Goal: Entertainment & Leisure: Consume media (video, audio)

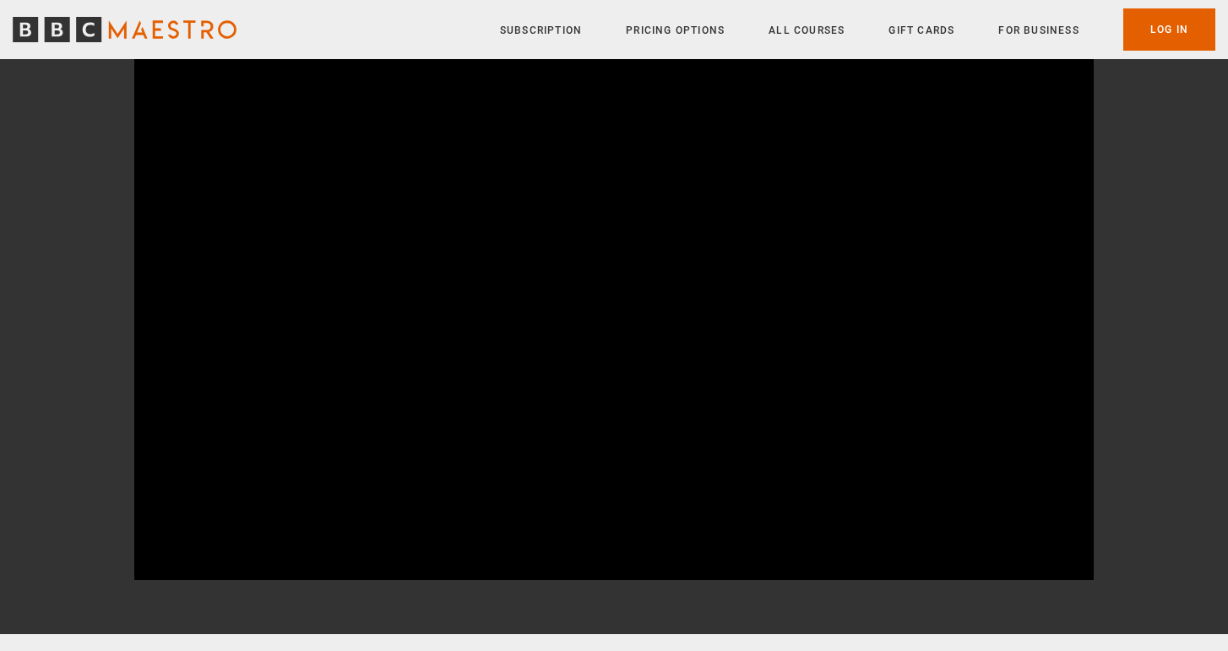
scroll to position [197, 0]
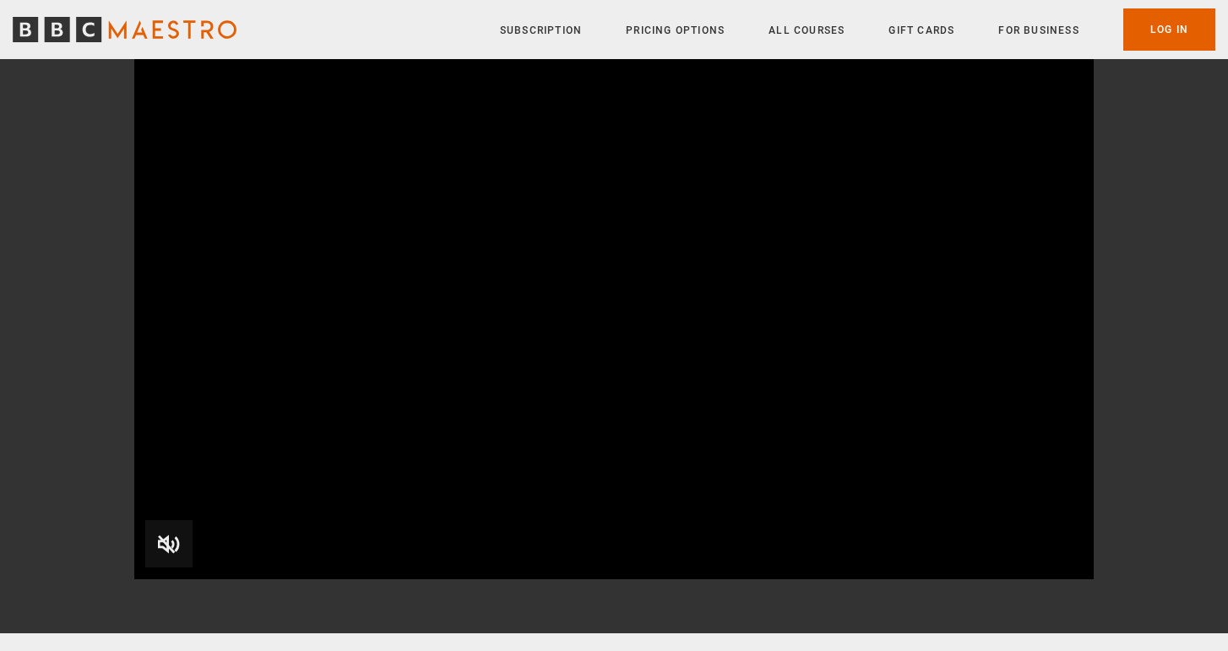
click at [158, 534] on span "Video Player" at bounding box center [168, 543] width 47 height 47
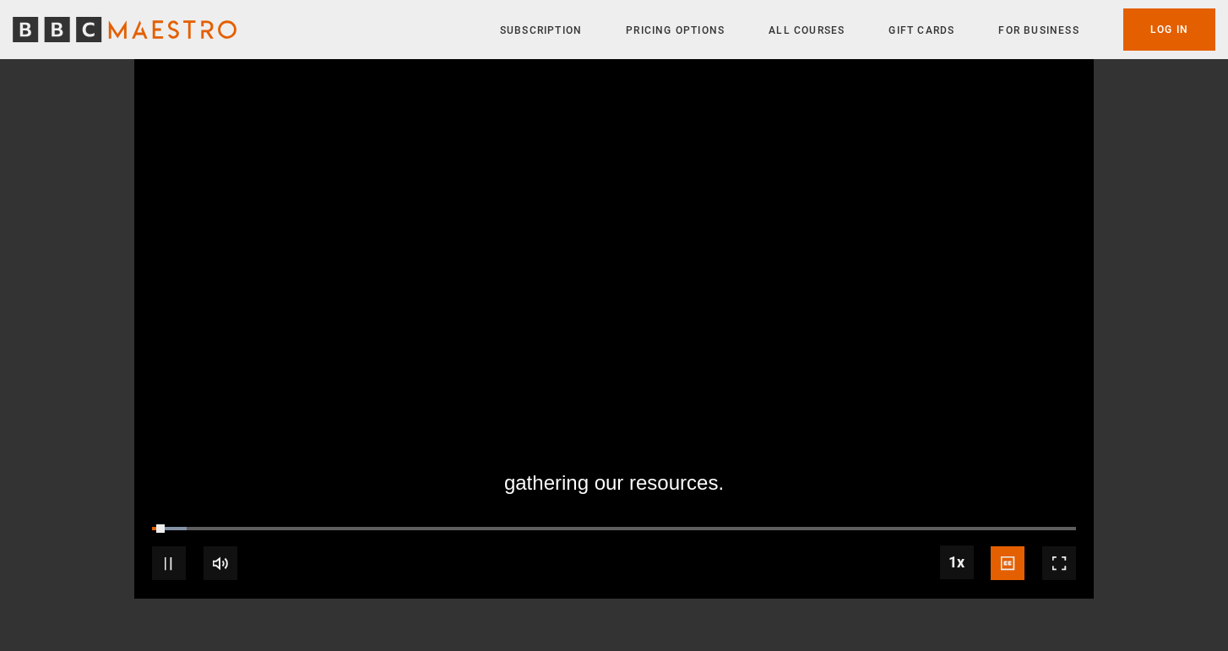
scroll to position [173, 0]
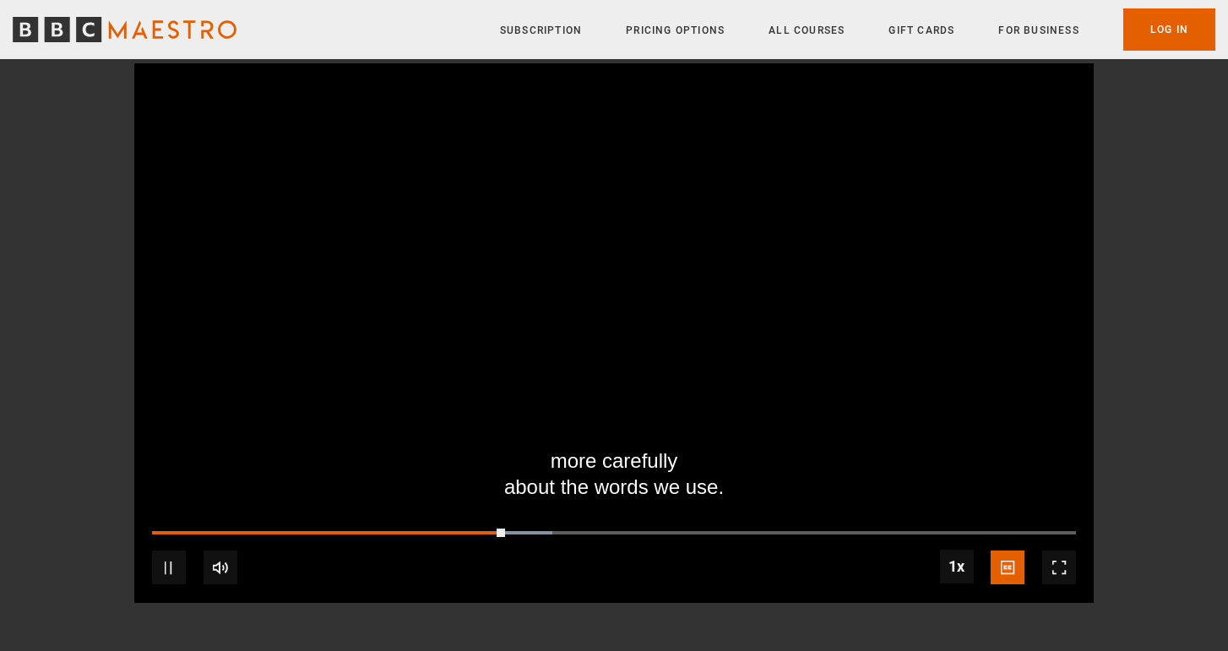
click at [162, 567] on span "Video Player" at bounding box center [169, 568] width 34 height 34
click at [170, 563] on span "Video Player" at bounding box center [169, 568] width 34 height 34
click at [167, 558] on span "Video Player" at bounding box center [169, 568] width 34 height 34
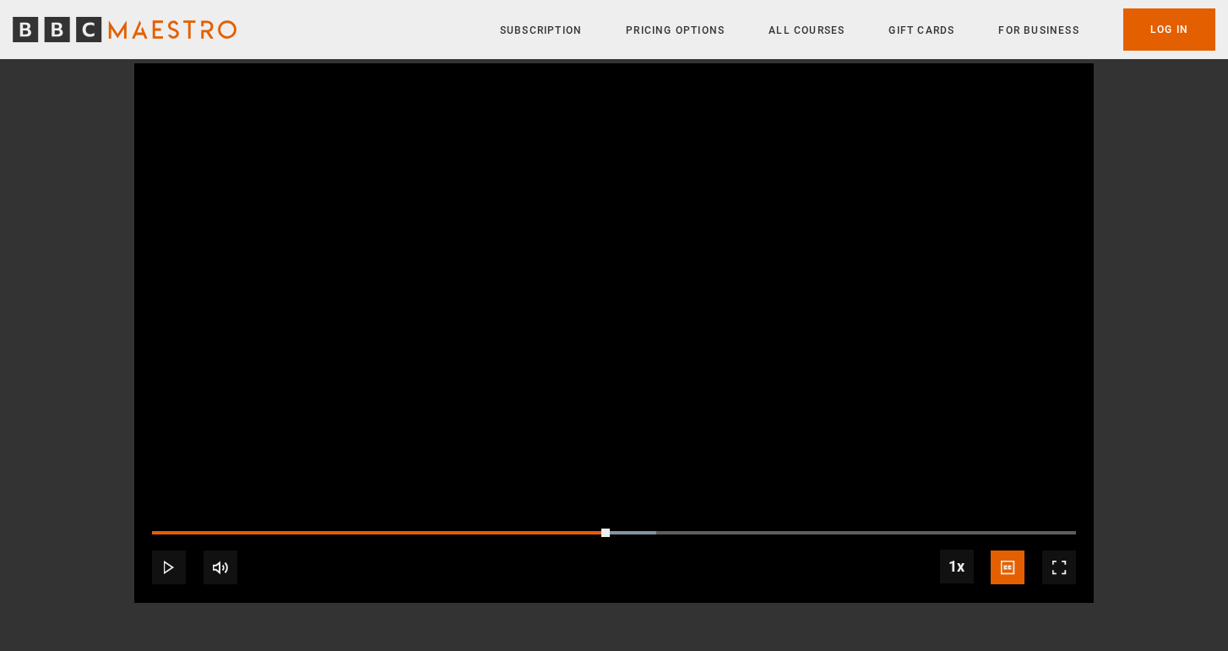
click at [172, 562] on span "Video Player" at bounding box center [169, 568] width 34 height 34
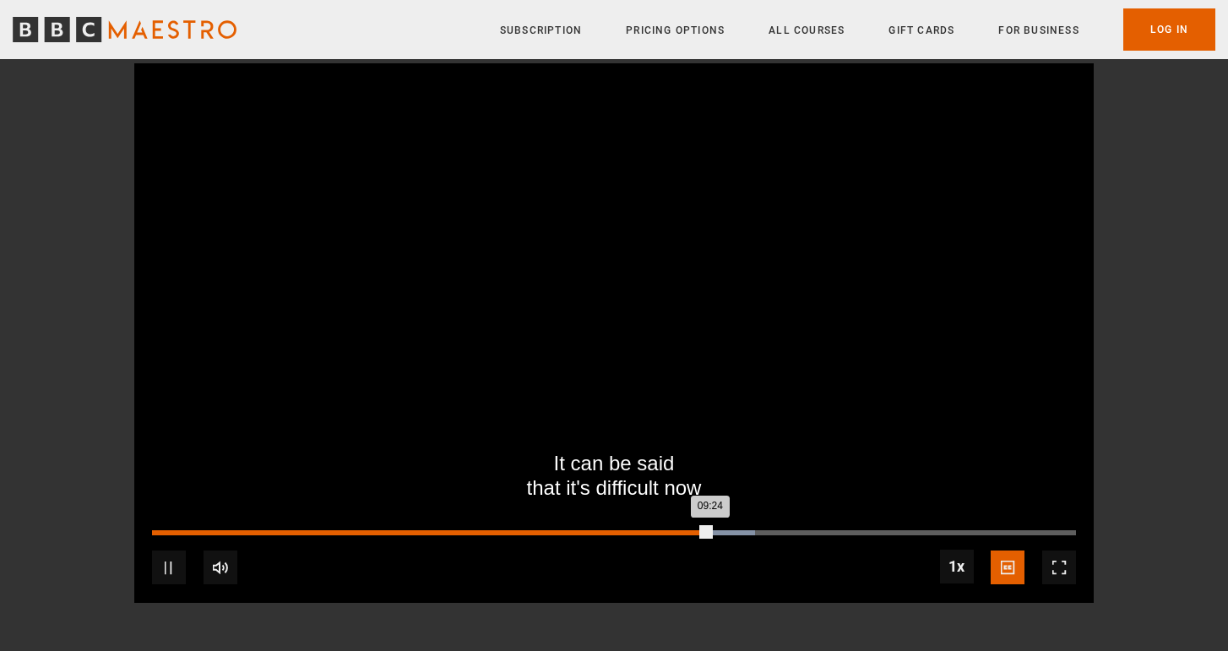
click at [644, 530] on div "08:17" at bounding box center [645, 532] width 3 height 5
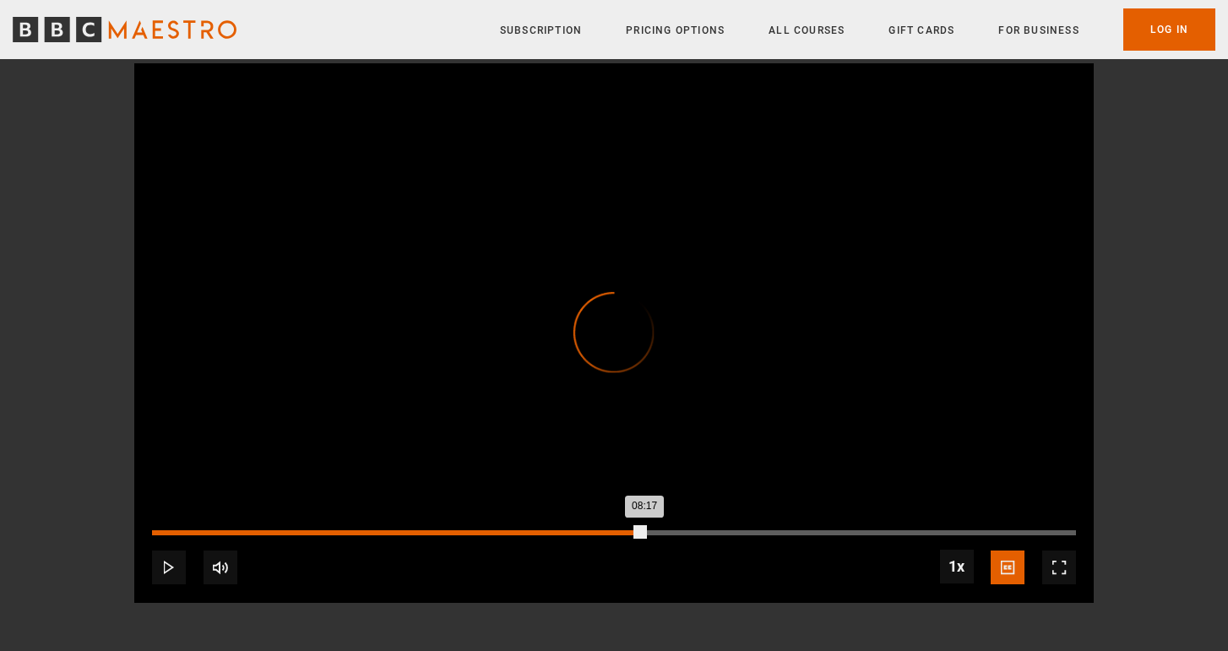
click at [601, 531] on div "07:34" at bounding box center [602, 532] width 3 height 5
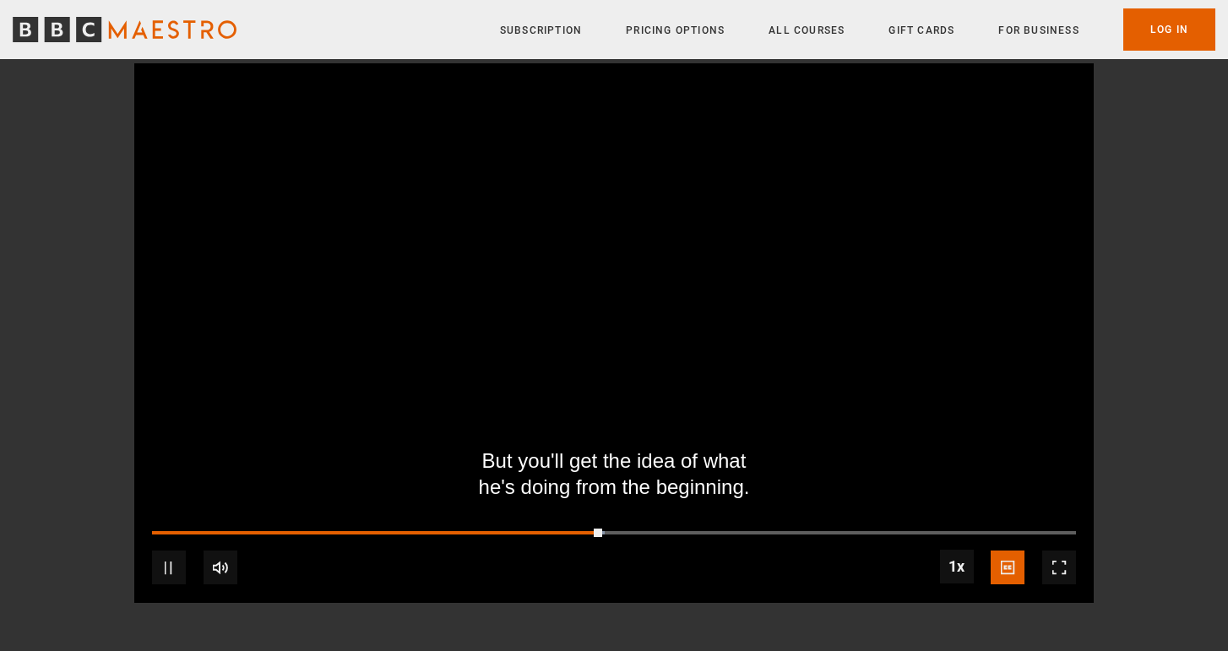
click at [558, 527] on div "10s Skip Back 10 seconds Pause 10s Skip Forward 10 seconds Loaded : 48.97% 06:5…" at bounding box center [613, 556] width 959 height 94
click at [545, 529] on div "10s Skip Back 10 seconds Pause 10s Skip Forward 10 seconds Loaded : 49.34% 06:5…" at bounding box center [613, 556] width 959 height 94
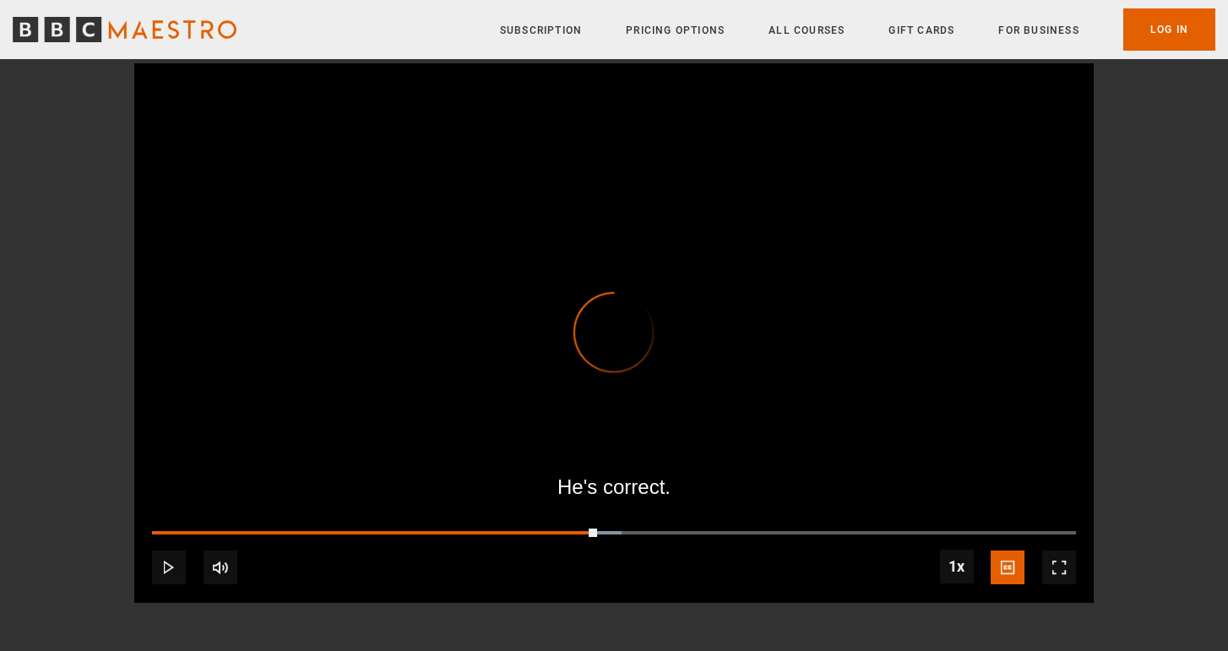
drag, startPoint x: 597, startPoint y: 529, endPoint x: 562, endPoint y: 529, distance: 34.6
click at [562, 529] on div "10s Skip Back 10 seconds Play 10s Skip Forward 10 seconds Loaded : 50.81% 07:21…" at bounding box center [613, 556] width 959 height 94
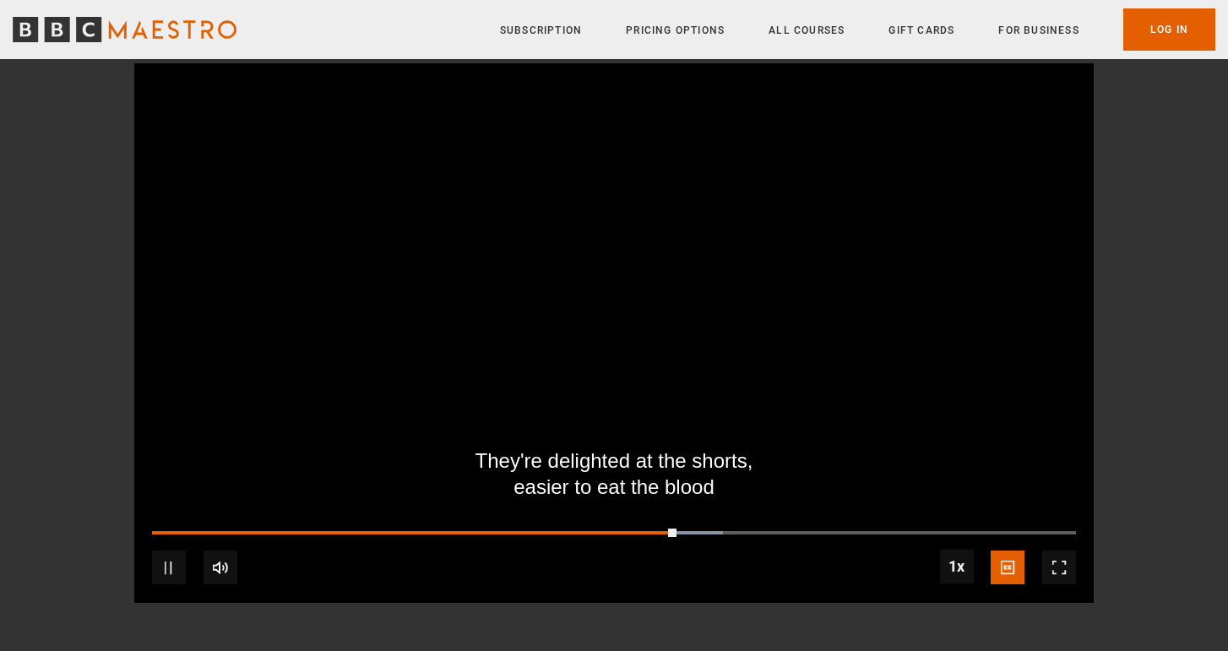
click at [167, 556] on span "Video Player" at bounding box center [169, 568] width 34 height 34
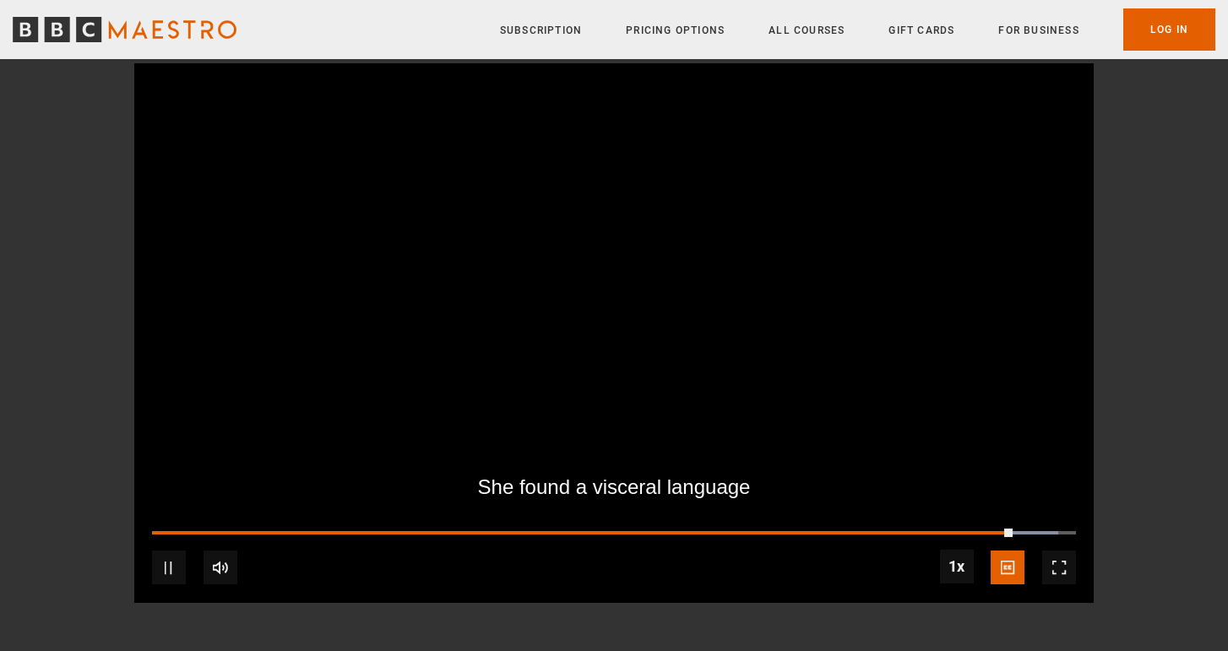
click at [171, 572] on span "Video Player" at bounding box center [169, 568] width 34 height 34
click at [165, 564] on span "Video Player" at bounding box center [169, 568] width 34 height 34
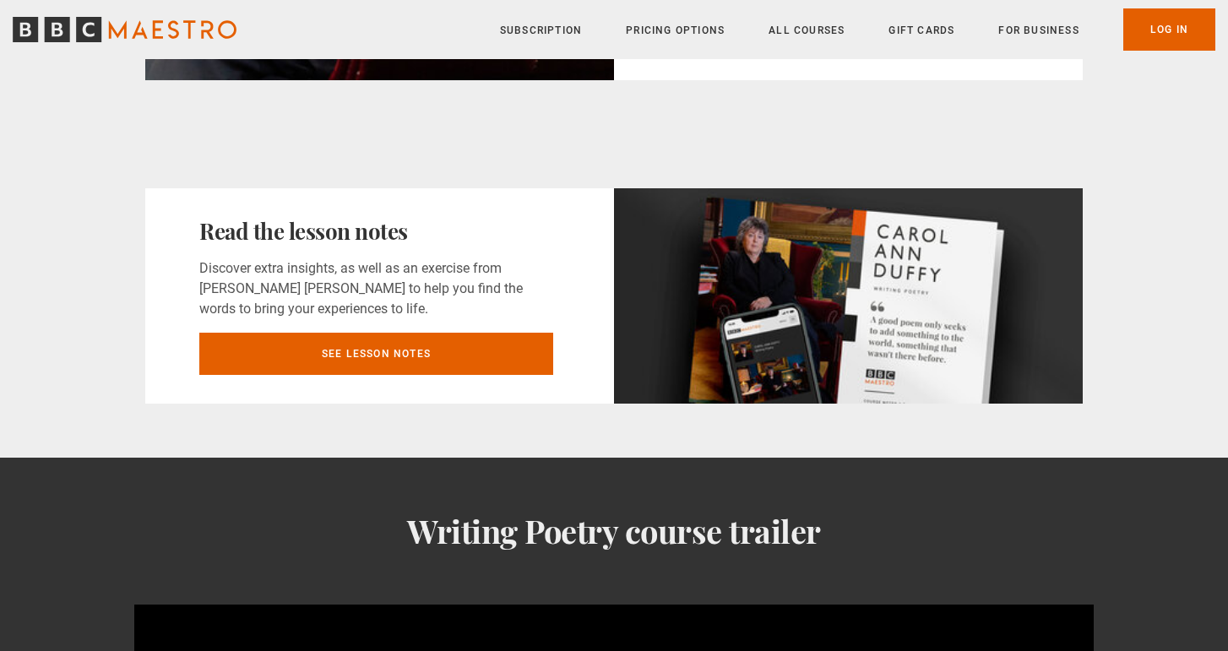
scroll to position [1275, 0]
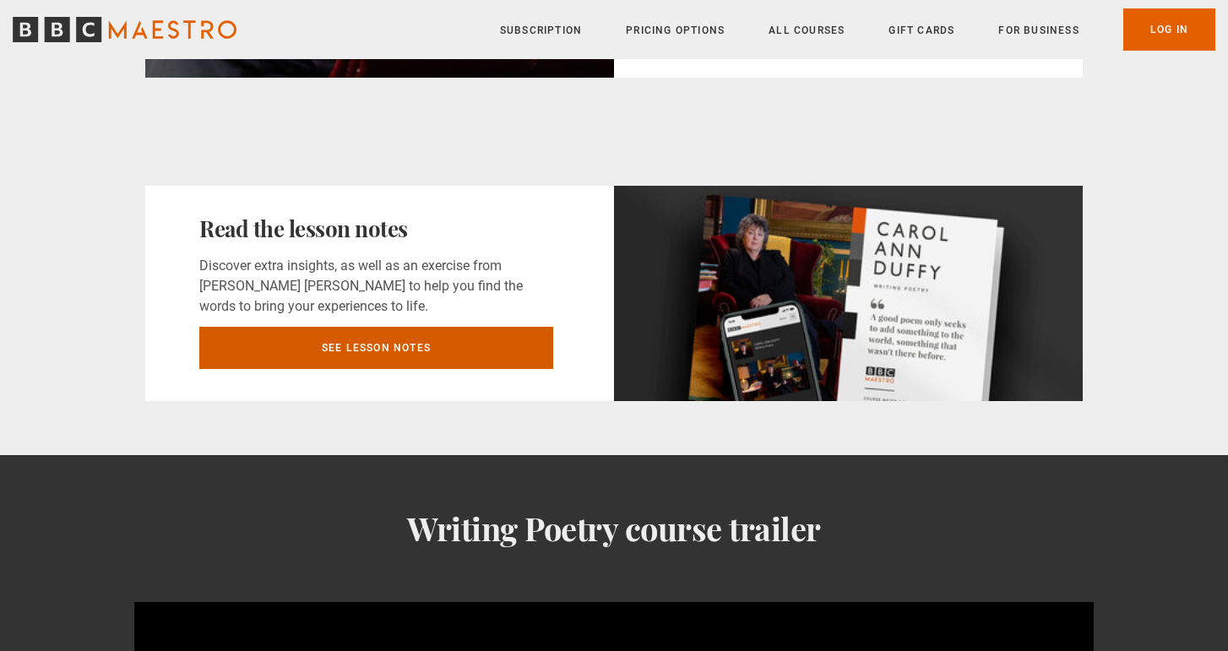
click at [324, 344] on link "See lesson notes" at bounding box center [376, 348] width 354 height 42
